Goal: Task Accomplishment & Management: Manage account settings

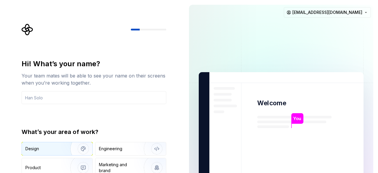
click at [61, 146] on img "button" at bounding box center [80, 149] width 38 height 40
click at [100, 97] on input "text" at bounding box center [94, 97] width 145 height 13
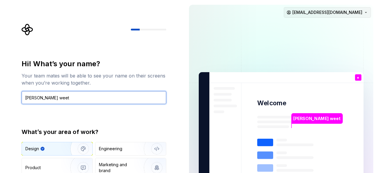
type input "ewer weet"
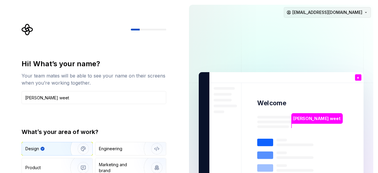
click at [229, 16] on html "Hi! What’s your name? Your team mates will be able to see your name on their sc…" at bounding box center [189, 86] width 378 height 173
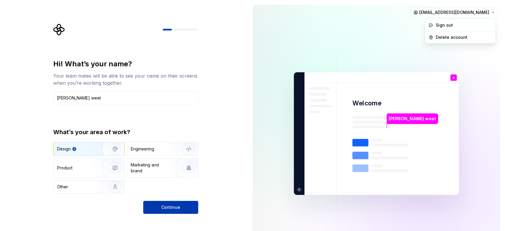
drag, startPoint x: 367, startPoint y: 0, endPoint x: 161, endPoint y: 201, distance: 288.3
click at [155, 172] on html "Hi! What’s your name? Your team mates will be able to see your name on their sc…" at bounding box center [252, 115] width 505 height 231
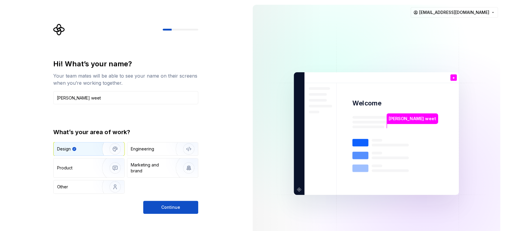
click at [161, 172] on button "Continue" at bounding box center [170, 206] width 55 height 13
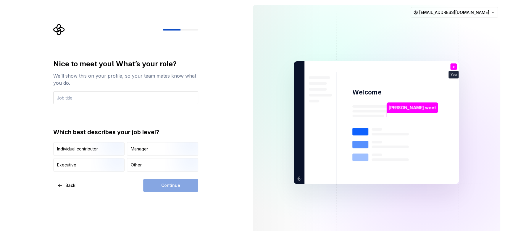
click at [101, 99] on input "text" at bounding box center [125, 97] width 145 height 13
type input "bu"
click at [96, 151] on img "button" at bounding box center [110, 156] width 38 height 40
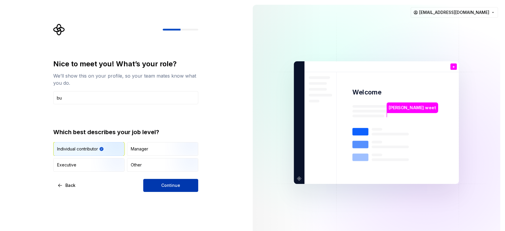
click at [157, 172] on button "Continue" at bounding box center [170, 185] width 55 height 13
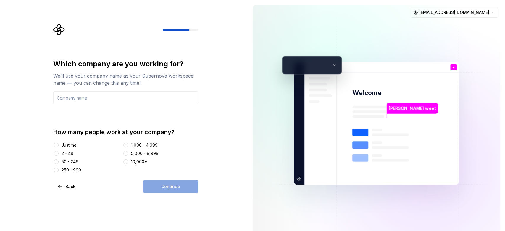
click at [151, 141] on div "How many people work at your company? Just me 2 - 49 50 - 249 250 - 999 1,000 -…" at bounding box center [125, 150] width 145 height 45
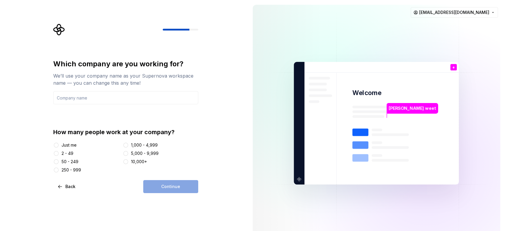
click at [129, 145] on div "1,000 - 4,999" at bounding box center [160, 145] width 75 height 6
click at [138, 145] on div "1,000 - 4,999" at bounding box center [144, 145] width 27 height 6
click at [128, 145] on button "1,000 - 4,999" at bounding box center [125, 144] width 5 height 5
drag, startPoint x: 110, startPoint y: 92, endPoint x: 109, endPoint y: 97, distance: 5.4
click at [109, 93] on input "text" at bounding box center [125, 97] width 145 height 13
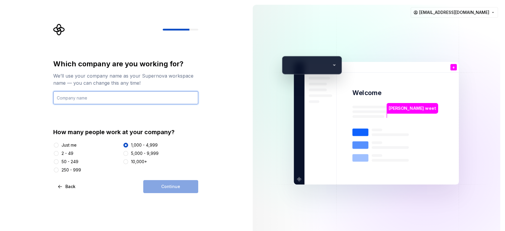
type input "sdKNLKNB"
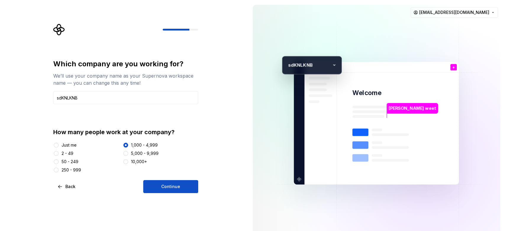
click at [178, 172] on div "Which company are you working for? We’ll use your company name as your Supernov…" at bounding box center [124, 123] width 248 height 246
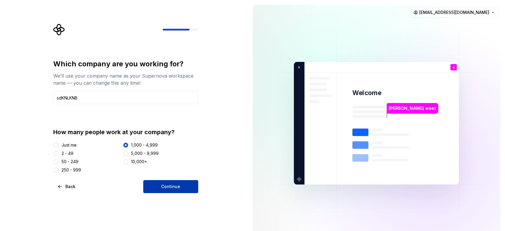
click at [177, 172] on button "Continue" at bounding box center [170, 186] width 55 height 13
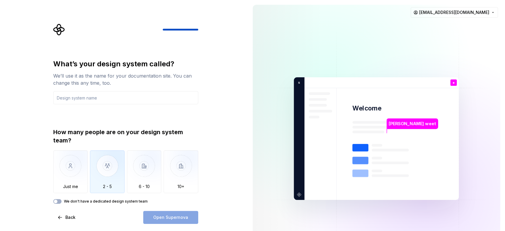
click at [114, 162] on img "button" at bounding box center [107, 170] width 35 height 40
click at [119, 105] on div "What’s your design system called? We’ll use it as the name for your documentati…" at bounding box center [125, 131] width 145 height 144
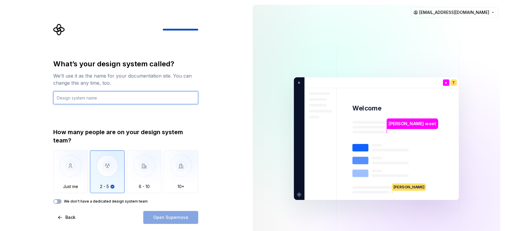
click at [123, 99] on input "text" at bounding box center [125, 97] width 145 height 13
type input "rerfe"
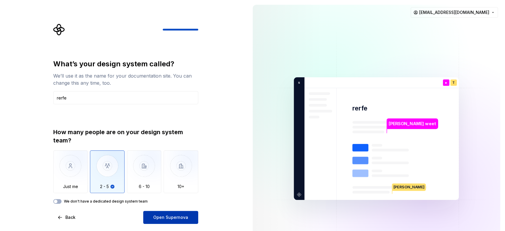
click at [175, 172] on button "Open Supernova" at bounding box center [170, 216] width 55 height 13
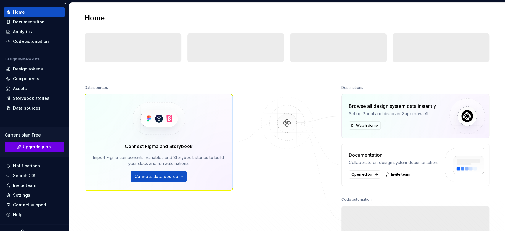
scroll to position [24, 0]
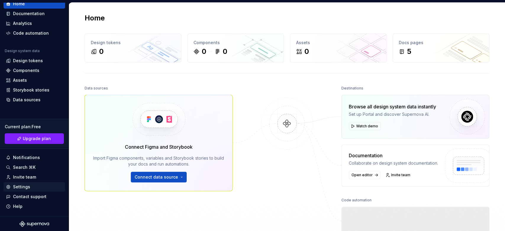
click at [34, 172] on div "Settings" at bounding box center [34, 187] width 57 height 6
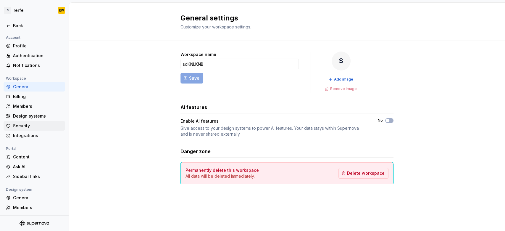
click at [34, 127] on div "Security" at bounding box center [38, 126] width 50 height 6
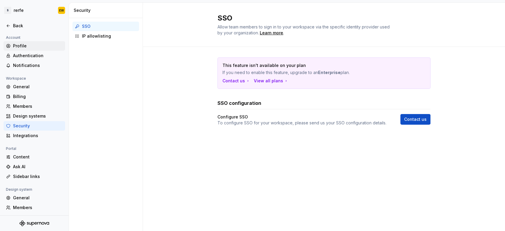
click at [38, 45] on div "Profile" at bounding box center [38, 46] width 50 height 6
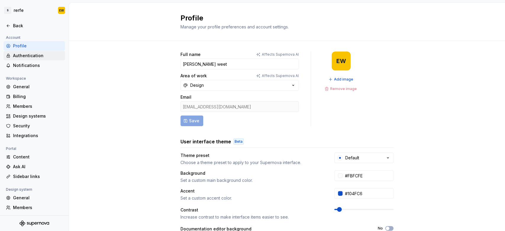
click at [34, 57] on div "Authentication" at bounding box center [38, 56] width 50 height 6
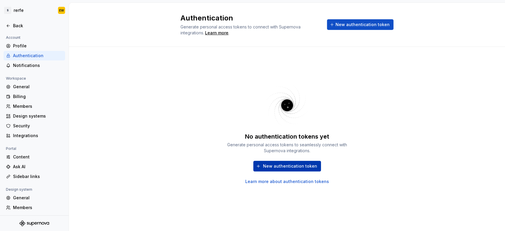
click at [229, 163] on span "New authentication token" at bounding box center [290, 166] width 54 height 6
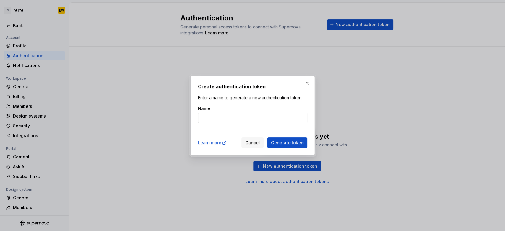
click at [229, 119] on input "Name" at bounding box center [252, 117] width 109 height 11
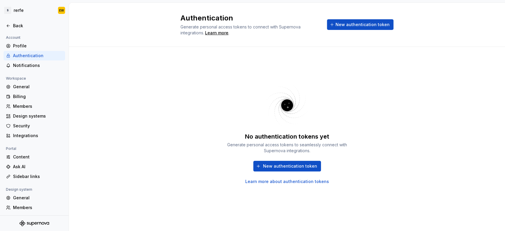
click at [229, 14] on div "Authentication Generate personal access tokens to connect with Supernova integr…" at bounding box center [287, 25] width 436 height 44
click at [229, 24] on span "New authentication token" at bounding box center [362, 25] width 54 height 6
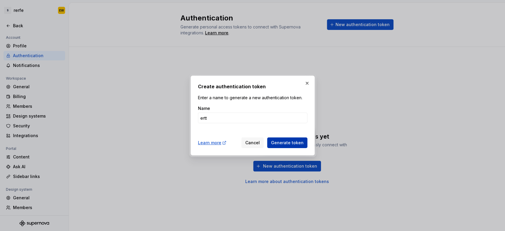
type input "ertt"
click at [229, 147] on button "Generate token" at bounding box center [287, 142] width 40 height 11
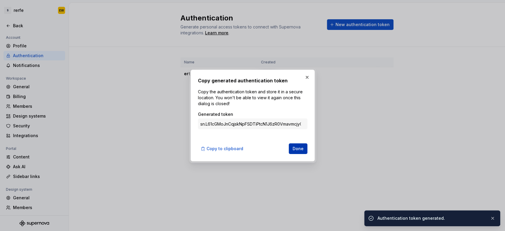
click at [229, 148] on span "Done" at bounding box center [297, 148] width 11 height 6
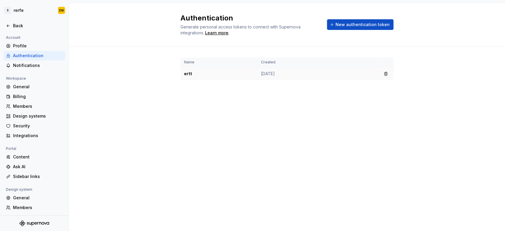
click at [229, 76] on td "Sep 14, 2025" at bounding box center [317, 73] width 121 height 13
click at [229, 74] on button "button" at bounding box center [385, 73] width 8 height 8
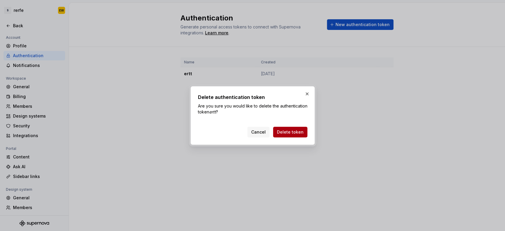
click at [229, 131] on span "Delete token" at bounding box center [290, 132] width 27 height 6
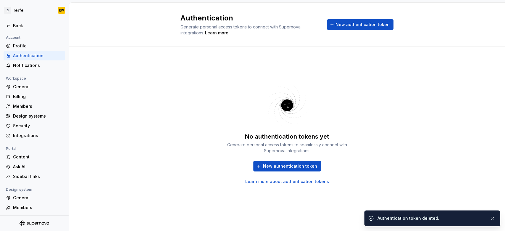
click at [229, 172] on link "Learn more about authentication tokens" at bounding box center [287, 181] width 84 height 6
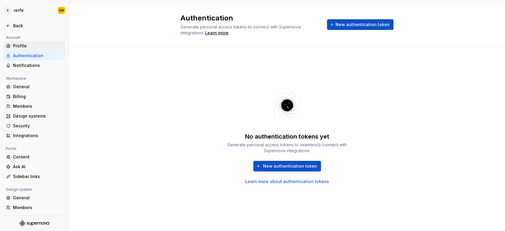
click at [38, 50] on div "Profile" at bounding box center [34, 45] width 61 height 9
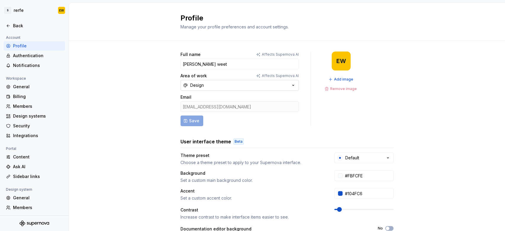
click at [229, 86] on button "Design" at bounding box center [239, 85] width 118 height 11
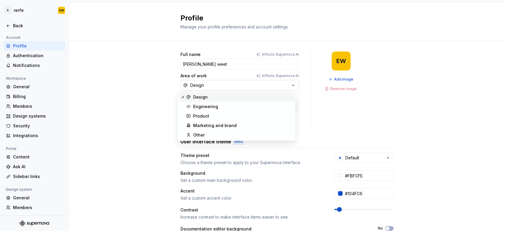
click at [229, 86] on button "Design" at bounding box center [239, 85] width 118 height 11
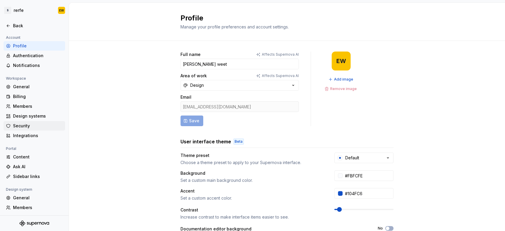
click at [40, 123] on div "Security" at bounding box center [38, 126] width 50 height 6
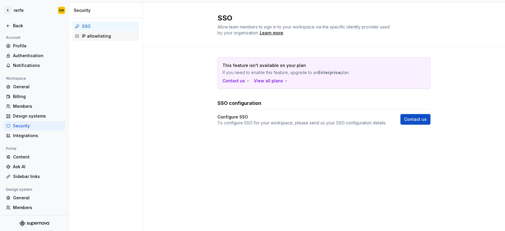
click at [118, 37] on div "IP allowlisting" at bounding box center [109, 36] width 55 height 6
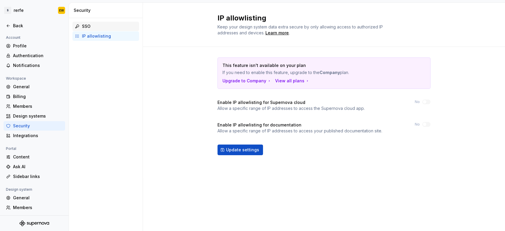
click at [117, 27] on div "SSO" at bounding box center [109, 26] width 55 height 6
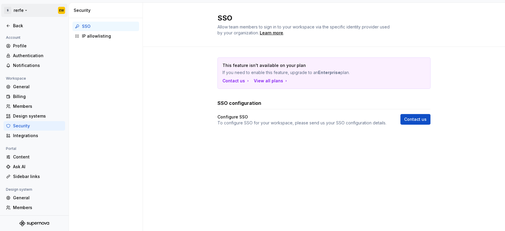
click at [19, 6] on html "S rerfe EW Back Account Profile Authentication Notifications Workspace General …" at bounding box center [252, 115] width 505 height 231
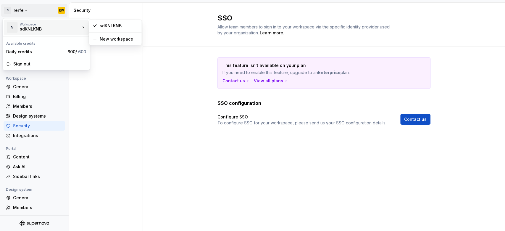
click at [37, 31] on div "sdKNLKNB" at bounding box center [45, 29] width 50 height 6
click at [229, 52] on html "S rerfe EW Back Account Profile Authentication Notifications Workspace General …" at bounding box center [252, 115] width 505 height 231
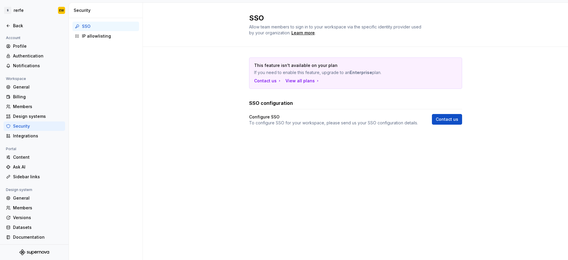
click at [229, 46] on div "SSO Allow team members to sign in to your workspace via the specific identity p…" at bounding box center [355, 25] width 425 height 44
click at [205, 172] on div "SSO Allow team members to sign in to your workspace via the specific identity p…" at bounding box center [355, 131] width 425 height 257
click at [20, 25] on div "Back" at bounding box center [38, 26] width 50 height 6
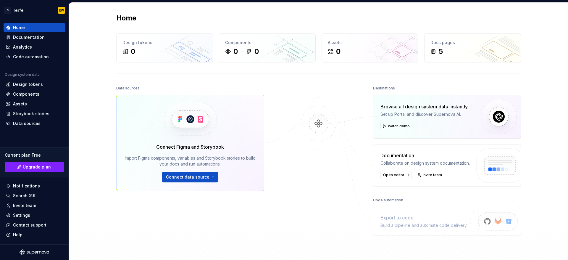
drag, startPoint x: 548, startPoint y: 0, endPoint x: 452, endPoint y: 7, distance: 96.0
click at [229, 34] on div "Assets 0" at bounding box center [370, 48] width 96 height 28
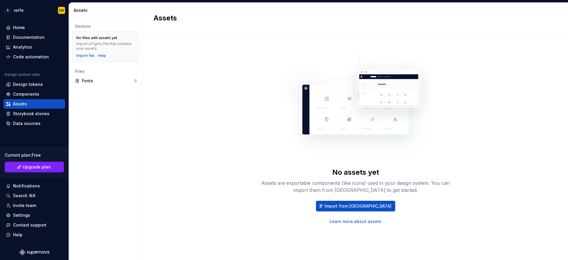
click at [229, 51] on img at bounding box center [355, 105] width 155 height 118
click at [34, 30] on div "Home" at bounding box center [34, 28] width 57 height 6
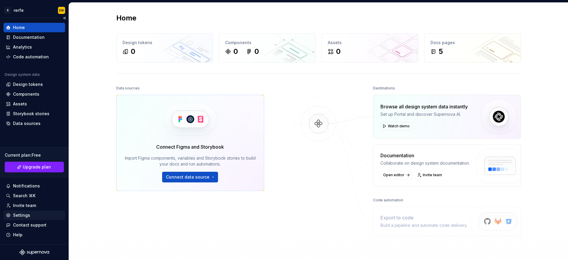
click at [30, 172] on div "Settings" at bounding box center [34, 215] width 57 height 6
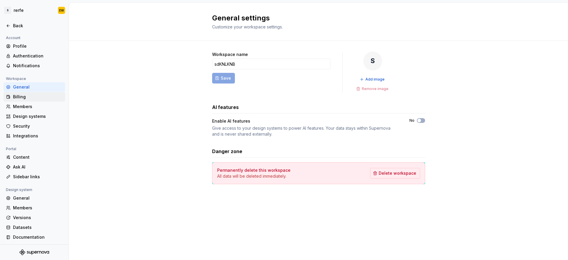
click at [29, 96] on div "Billing" at bounding box center [38, 97] width 50 height 6
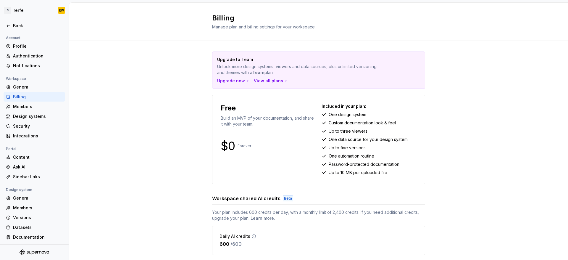
click at [229, 119] on p "Build an MVP of your documentation, and share it with your team." at bounding box center [268, 121] width 95 height 12
click at [17, 105] on div "Members" at bounding box center [38, 106] width 50 height 6
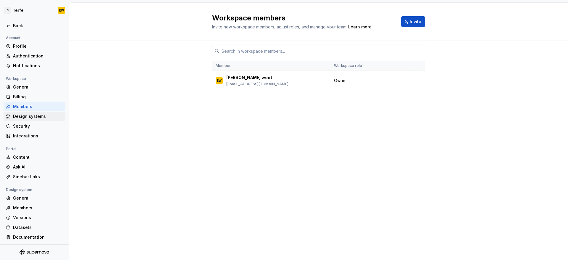
click at [20, 114] on div "Design systems" at bounding box center [38, 116] width 50 height 6
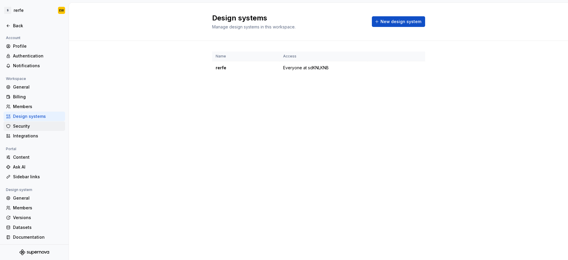
click at [21, 124] on div "Security" at bounding box center [38, 126] width 50 height 6
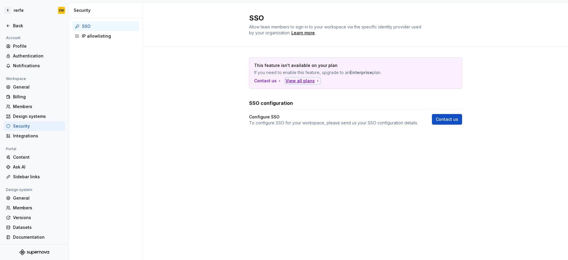
click at [229, 80] on div "View all plans" at bounding box center [302, 81] width 35 height 6
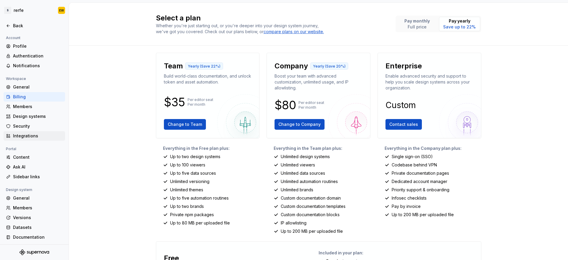
click at [30, 135] on div "Integrations" at bounding box center [38, 136] width 50 height 6
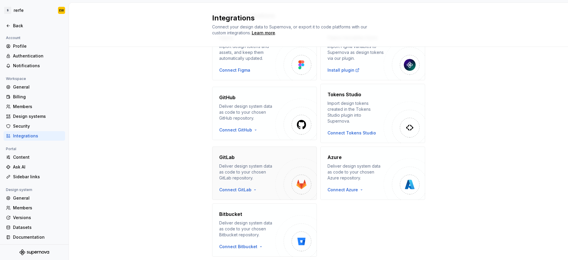
scroll to position [59, 0]
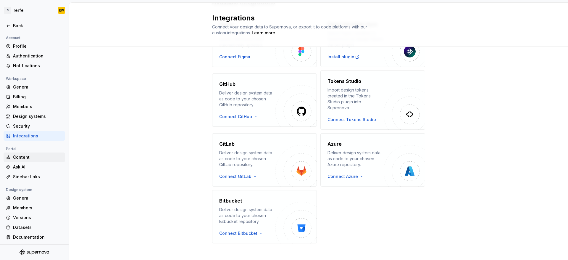
click at [28, 154] on div "Content" at bounding box center [38, 157] width 50 height 6
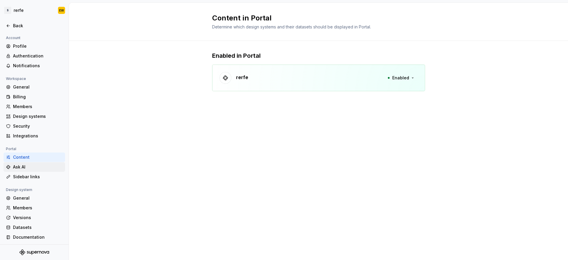
click at [31, 167] on div "Ask AI" at bounding box center [38, 167] width 50 height 6
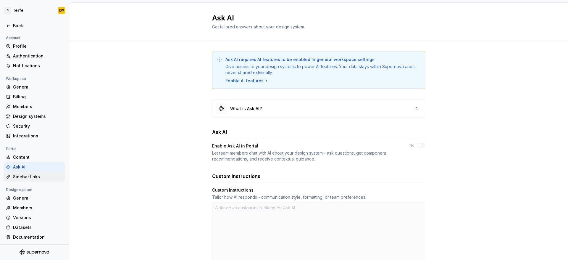
click at [36, 172] on div "Sidebar links" at bounding box center [38, 177] width 50 height 6
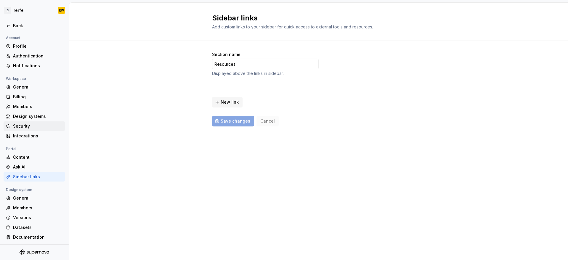
scroll to position [1, 0]
click at [37, 172] on div "General" at bounding box center [38, 197] width 50 height 6
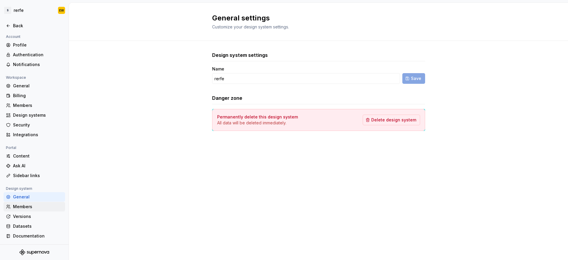
click at [38, 172] on div "Members" at bounding box center [38, 206] width 50 height 6
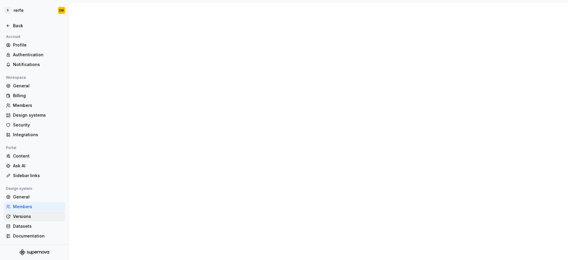
click at [36, 172] on div "Versions" at bounding box center [38, 216] width 50 height 6
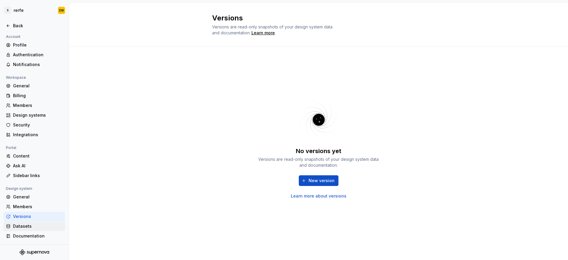
click at [36, 172] on div "Datasets" at bounding box center [38, 226] width 50 height 6
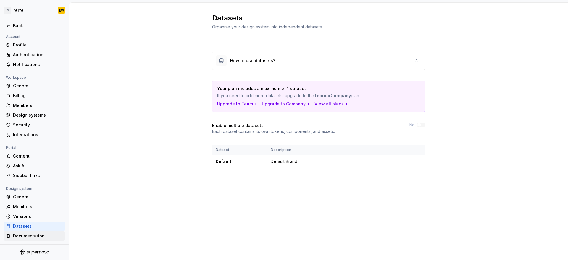
click at [36, 172] on div "Documentation" at bounding box center [38, 236] width 50 height 6
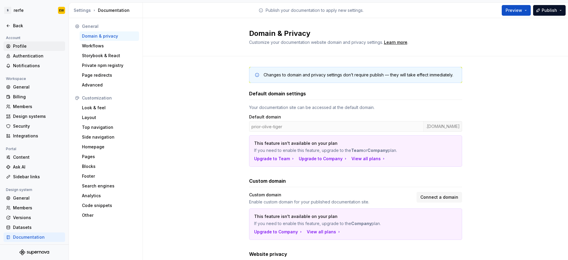
click at [35, 45] on div "Profile" at bounding box center [38, 46] width 50 height 6
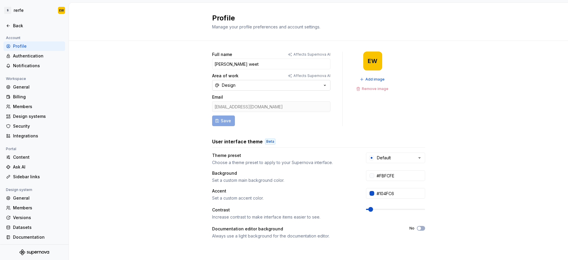
click at [229, 89] on button "Design" at bounding box center [271, 85] width 118 height 11
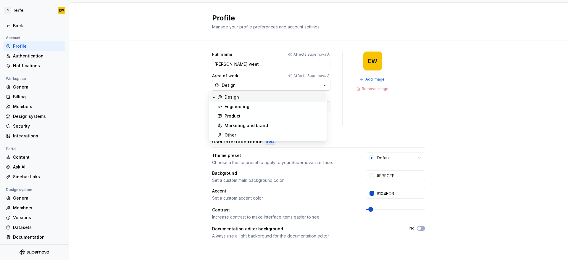
click at [229, 89] on button "Design" at bounding box center [271, 85] width 118 height 11
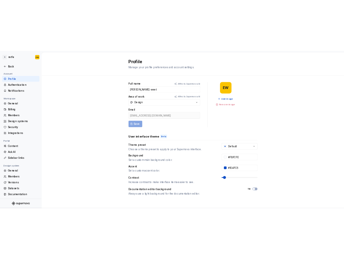
scroll to position [79, 0]
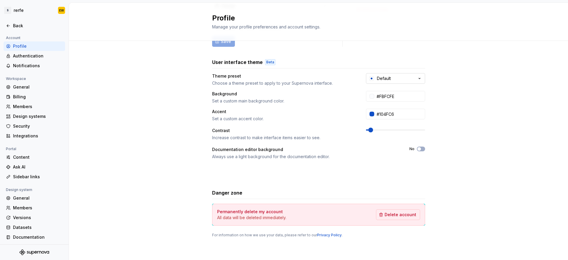
click at [229, 82] on button "Default" at bounding box center [395, 78] width 59 height 11
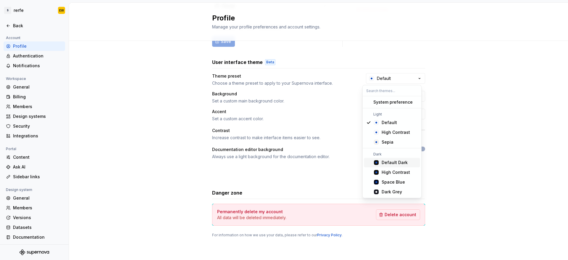
click at [229, 161] on div "Default Dark" at bounding box center [394, 162] width 26 height 6
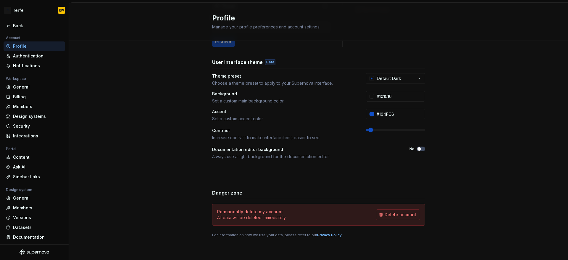
click at [229, 85] on div "Theme preset Choose a theme preset to apply to your Supernova interface. Defaul…" at bounding box center [318, 79] width 213 height 13
click at [229, 79] on div "Default Dark" at bounding box center [389, 78] width 24 height 6
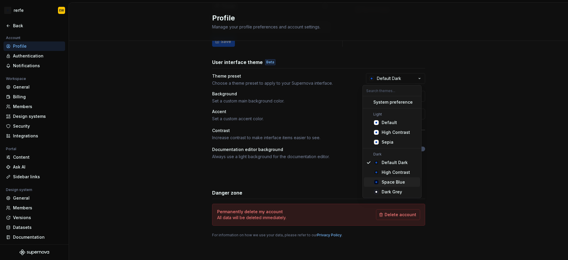
click at [229, 172] on div "Space Blue" at bounding box center [392, 182] width 23 height 6
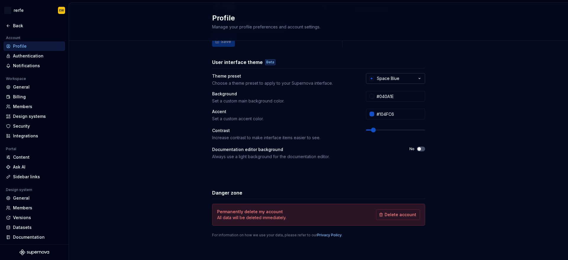
click at [229, 74] on button "Space Blue" at bounding box center [395, 78] width 59 height 11
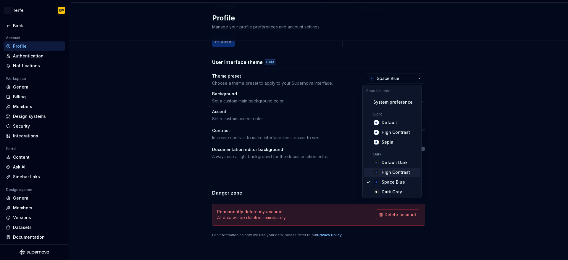
click at [229, 170] on div "High Contrast" at bounding box center [395, 172] width 28 height 6
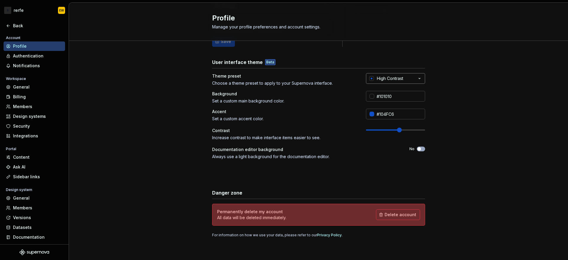
click at [229, 81] on button "High Contrast" at bounding box center [395, 78] width 59 height 11
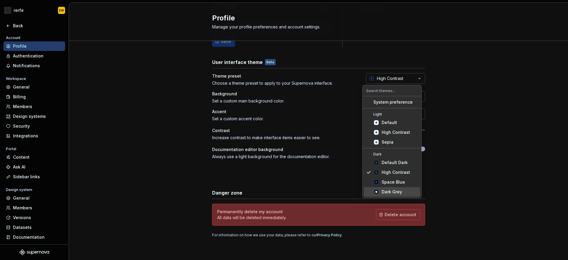
click at [229, 172] on div "Dark Grey" at bounding box center [391, 192] width 20 height 6
type input "#191A23"
type input "#FFFFFF"
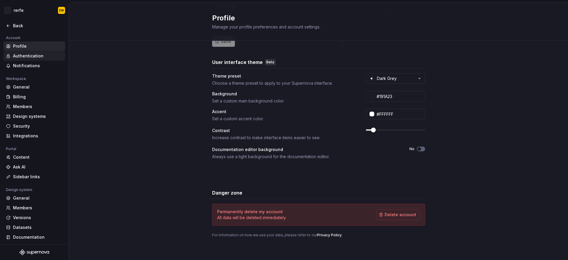
click at [48, 55] on div "Authentication" at bounding box center [38, 56] width 50 height 6
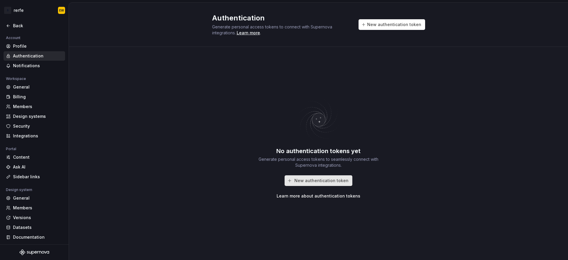
click at [229, 172] on span "New authentication token" at bounding box center [321, 180] width 54 height 6
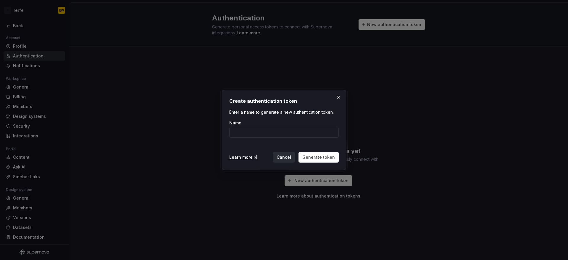
click at [229, 156] on span "Cancel" at bounding box center [283, 157] width 14 height 6
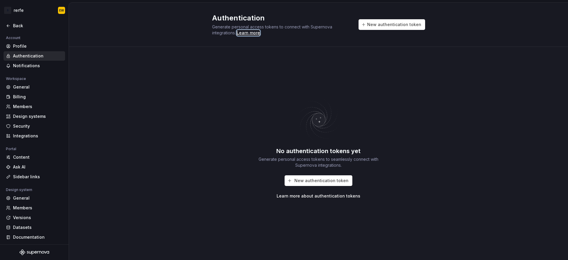
click at [229, 31] on div "Learn more" at bounding box center [247, 33] width 23 height 6
